Goal: Check status: Check status

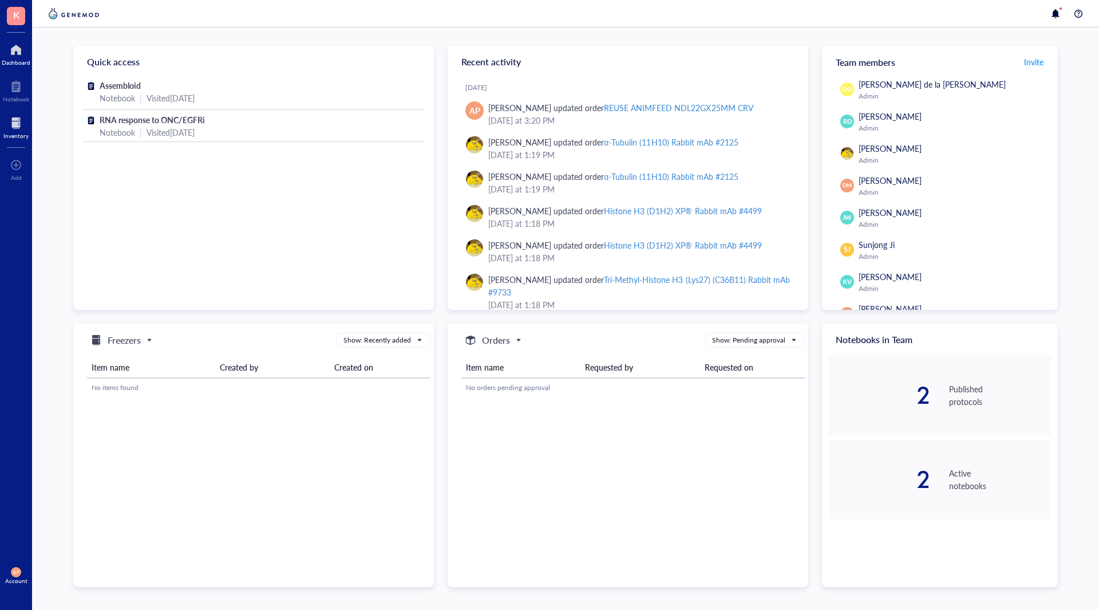
click at [0, 122] on div "Inventory" at bounding box center [16, 127] width 32 height 32
click at [3, 131] on div at bounding box center [15, 123] width 25 height 18
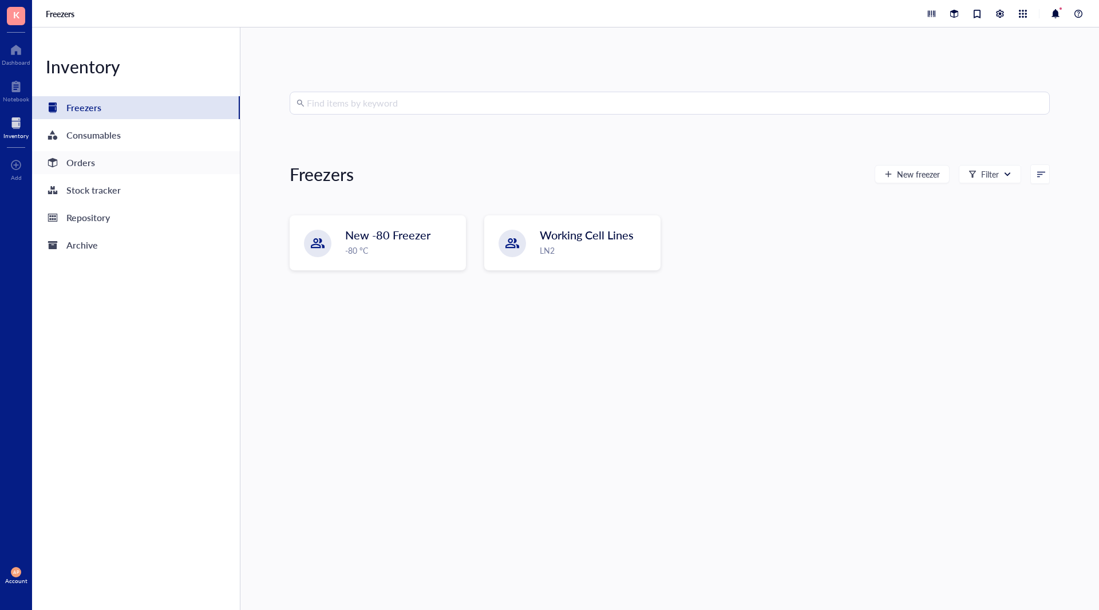
click at [139, 164] on div "Orders" at bounding box center [136, 162] width 208 height 23
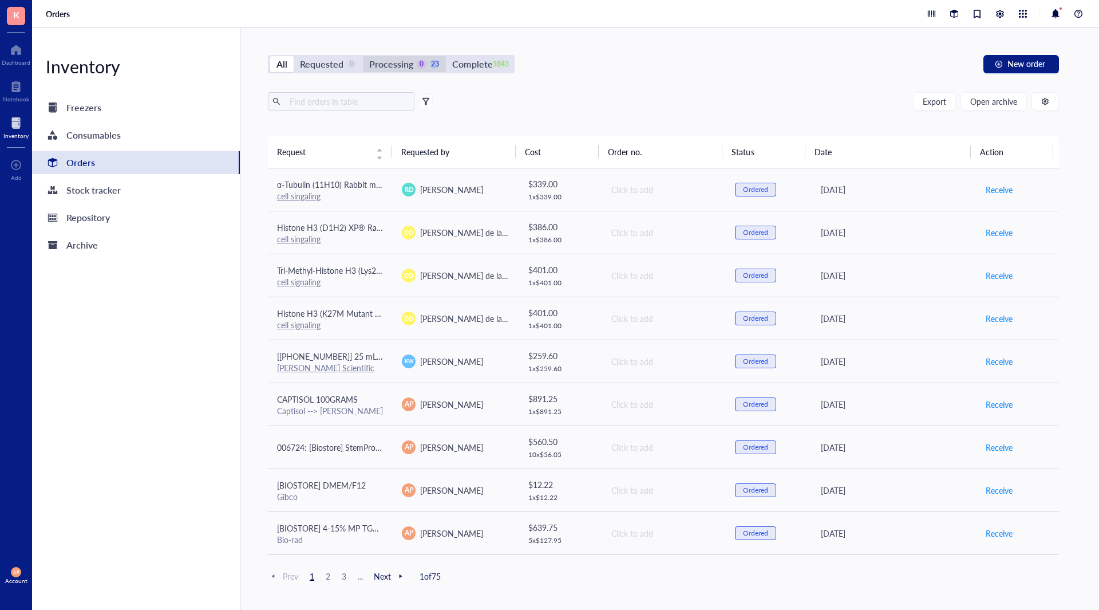
click at [393, 65] on div "Processing" at bounding box center [391, 64] width 44 height 16
click at [363, 56] on input "Processing 0 23" at bounding box center [363, 56] width 0 height 0
drag, startPoint x: 474, startPoint y: 66, endPoint x: 344, endPoint y: 108, distance: 137.3
click at [474, 65] on div "Complete" at bounding box center [472, 64] width 40 height 16
click at [446, 56] on input "Complete 1843" at bounding box center [446, 56] width 0 height 0
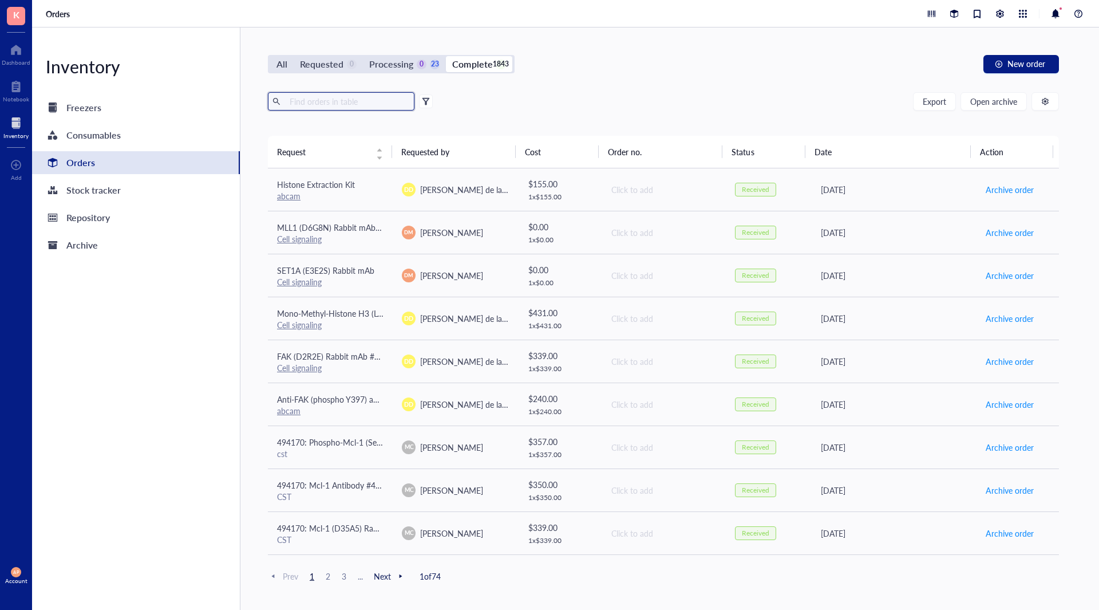
click at [315, 102] on input "text" at bounding box center [347, 101] width 125 height 17
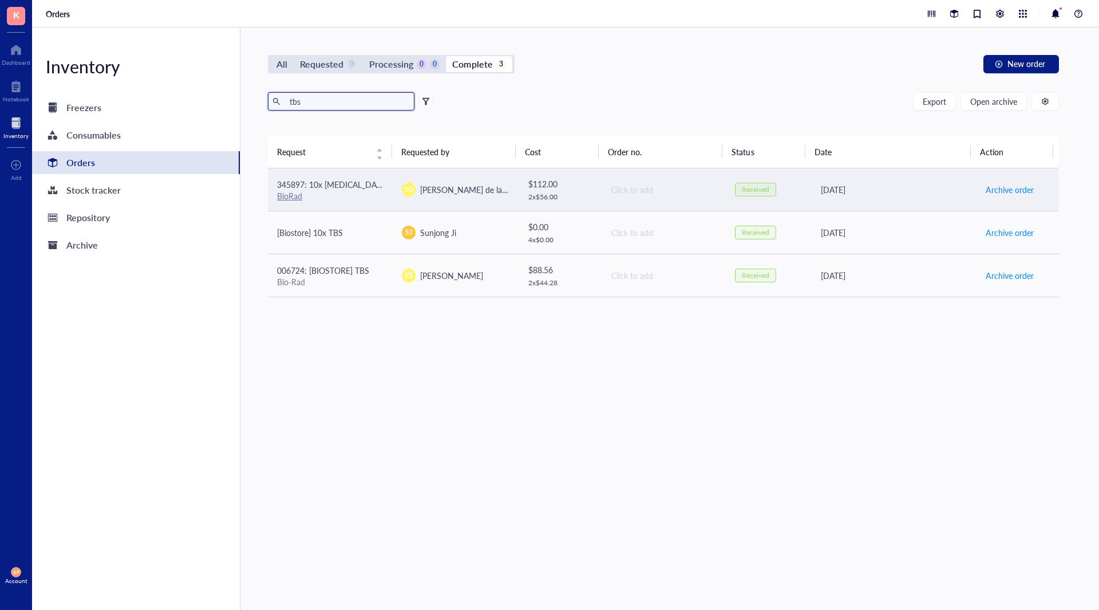
type input "tbs"
click at [352, 183] on span "345897: 10x [MEDICAL_DATA] Buffered Saline (TBS) #1706435" at bounding box center [390, 184] width 227 height 11
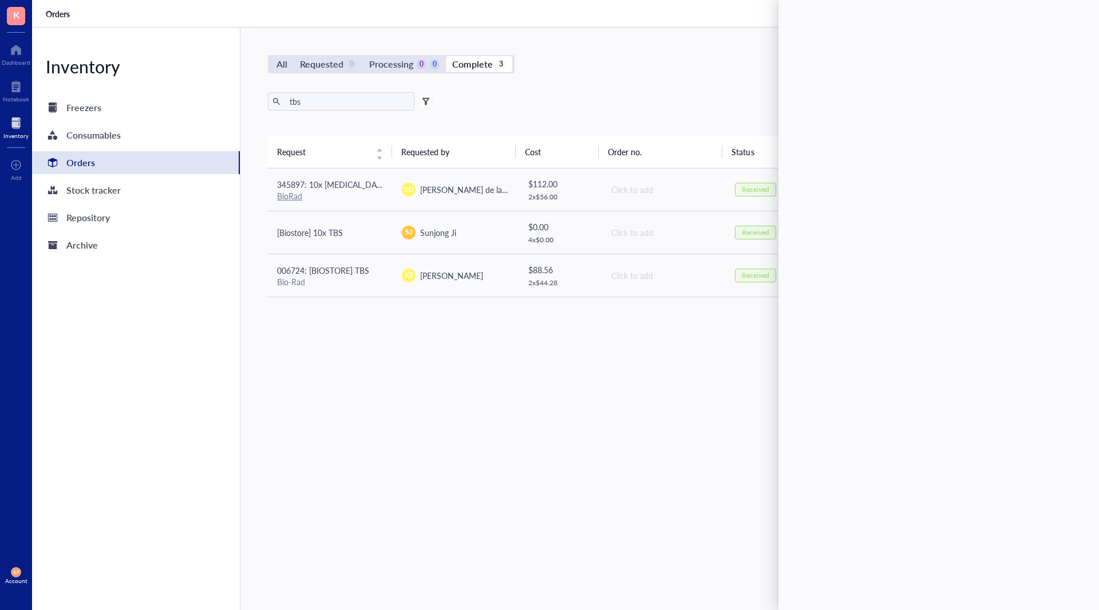
click at [479, 432] on div "Request Requested by Cost Order no. Status Date Action 345897: 10x [MEDICAL_DAT…" at bounding box center [663, 346] width 791 height 420
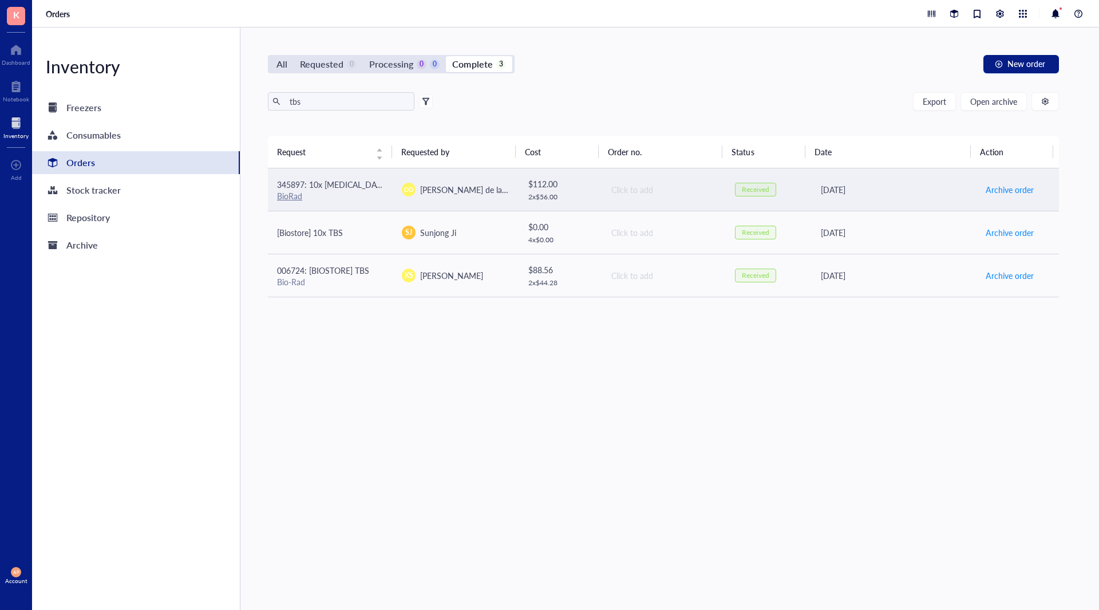
click at [478, 194] on span "[PERSON_NAME] de la [PERSON_NAME]" at bounding box center [493, 189] width 147 height 11
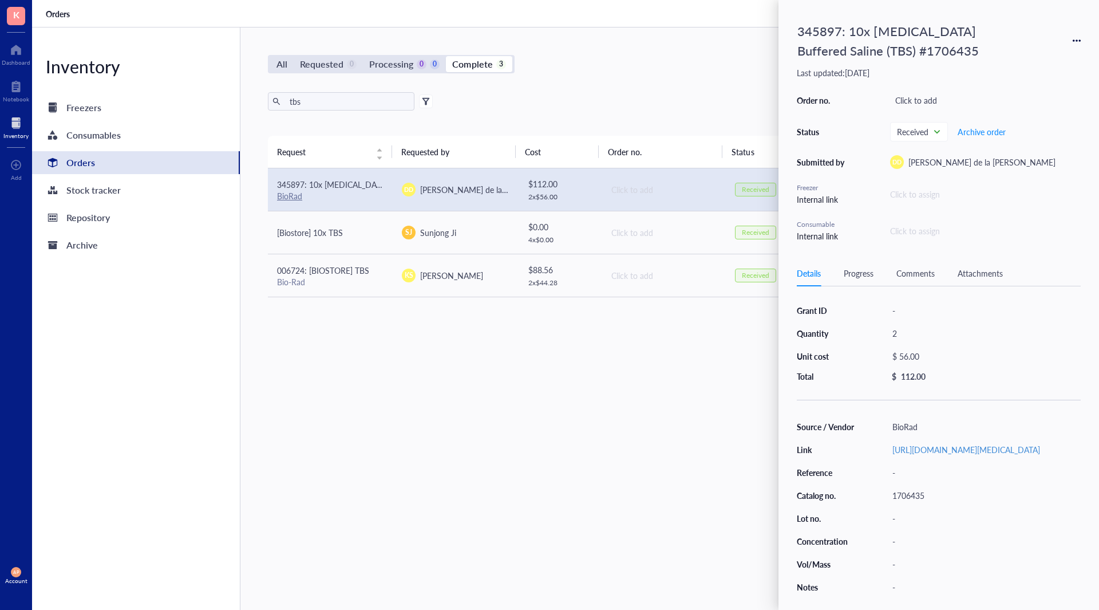
click at [487, 378] on div "Request Requested by Cost Order no. Status Date Action 345897: 10x [MEDICAL_DAT…" at bounding box center [663, 346] width 791 height 420
